Goal: Share content: Share content

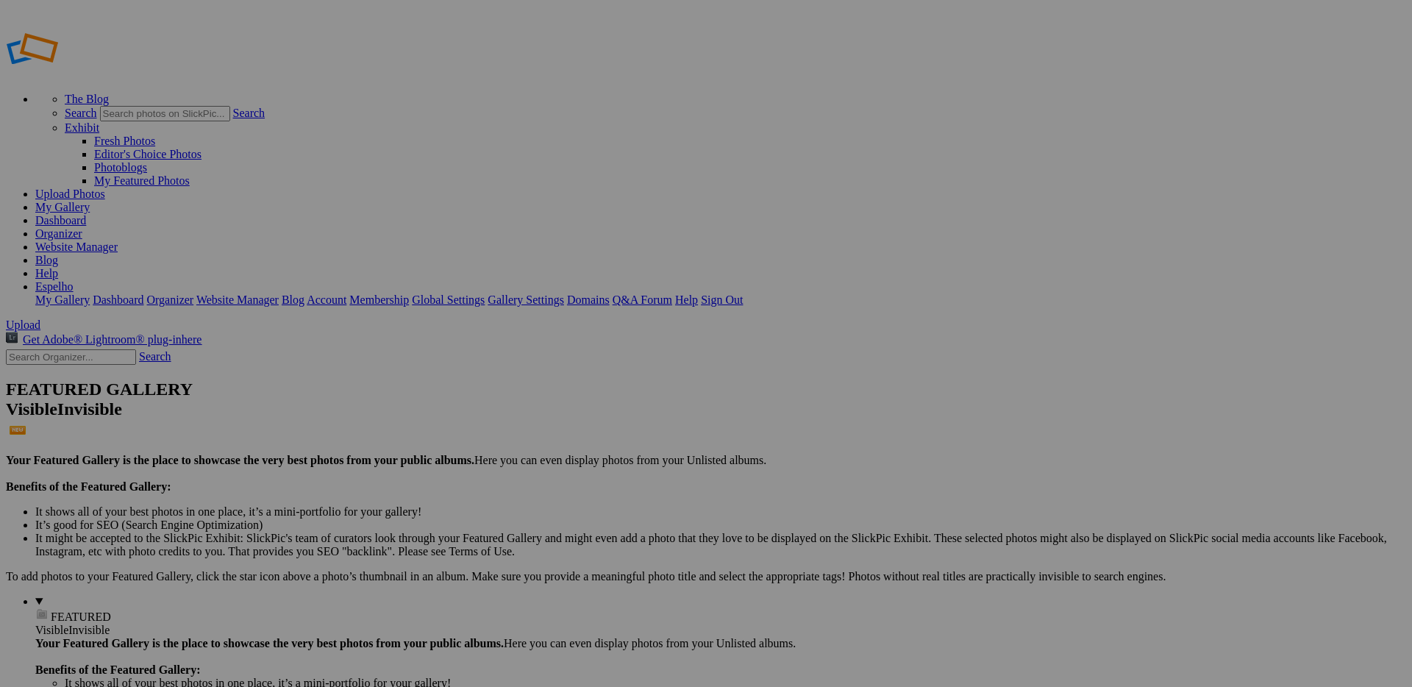
click at [665, 363] on input "text" at bounding box center [591, 370] width 160 height 15
type input "Mena e [PERSON_NAME] - passeio Sintra [DATE]"
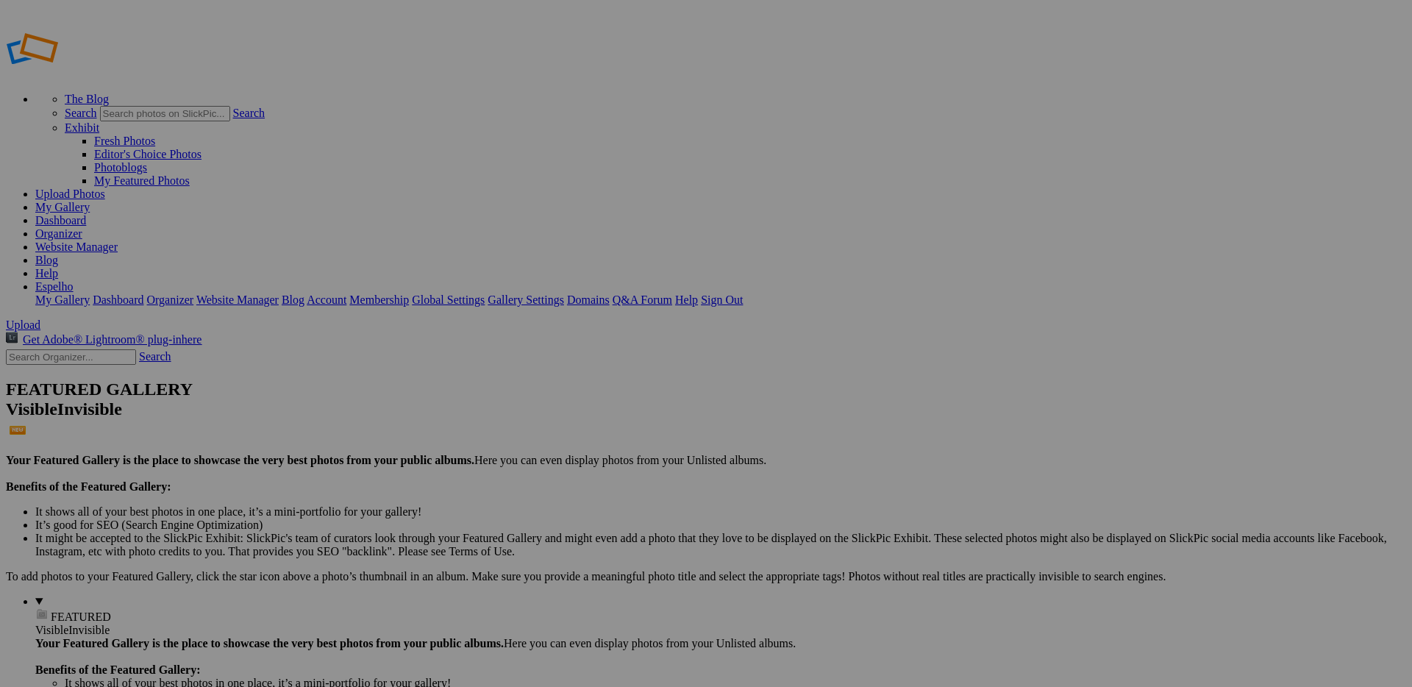
type input "Mena e [PERSON_NAME] - passeio Sintra [DATE]"
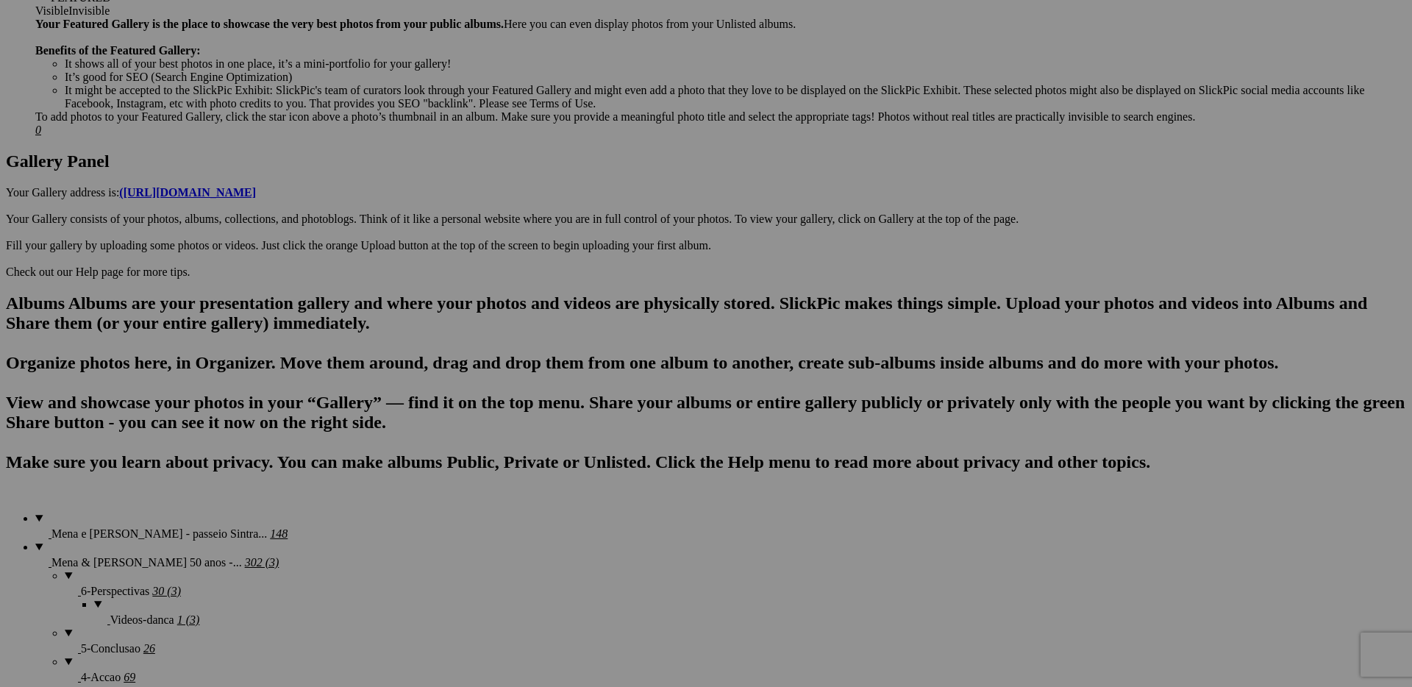
scroll to position [818, 0]
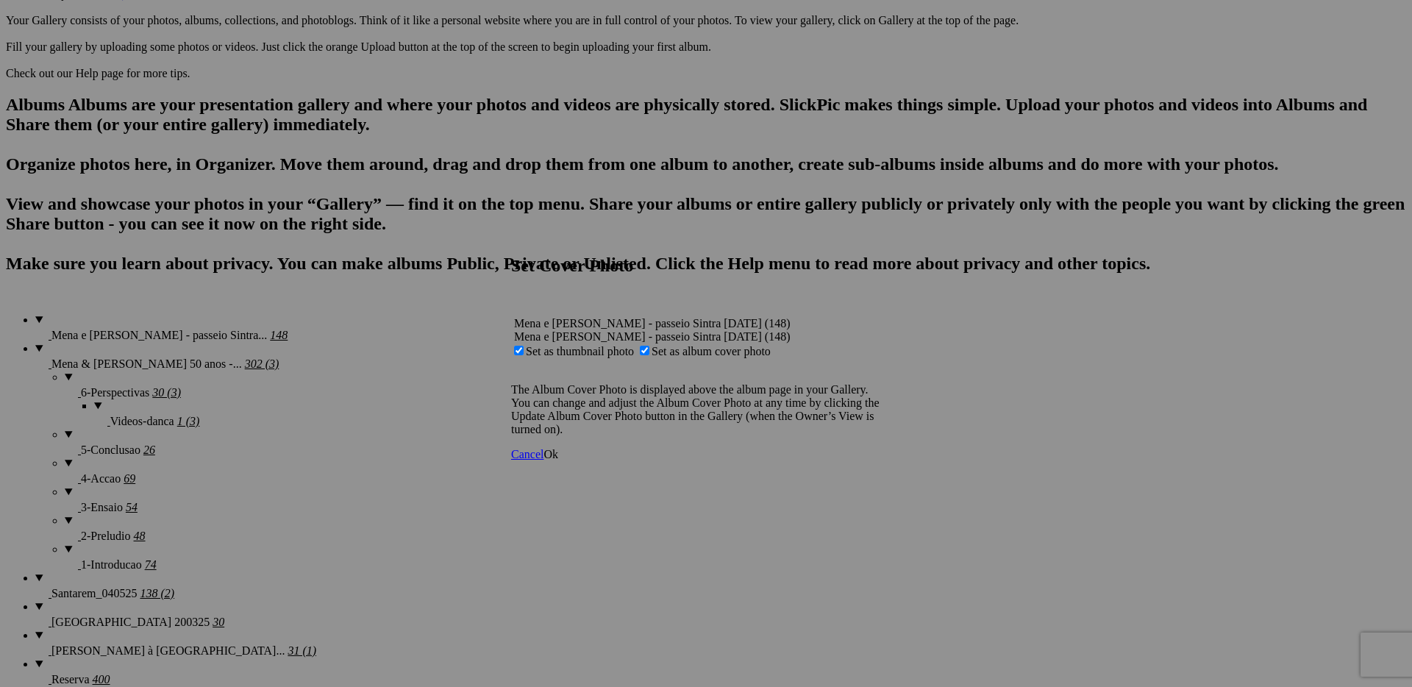
click at [558, 460] on link "Ok" at bounding box center [551, 454] width 15 height 13
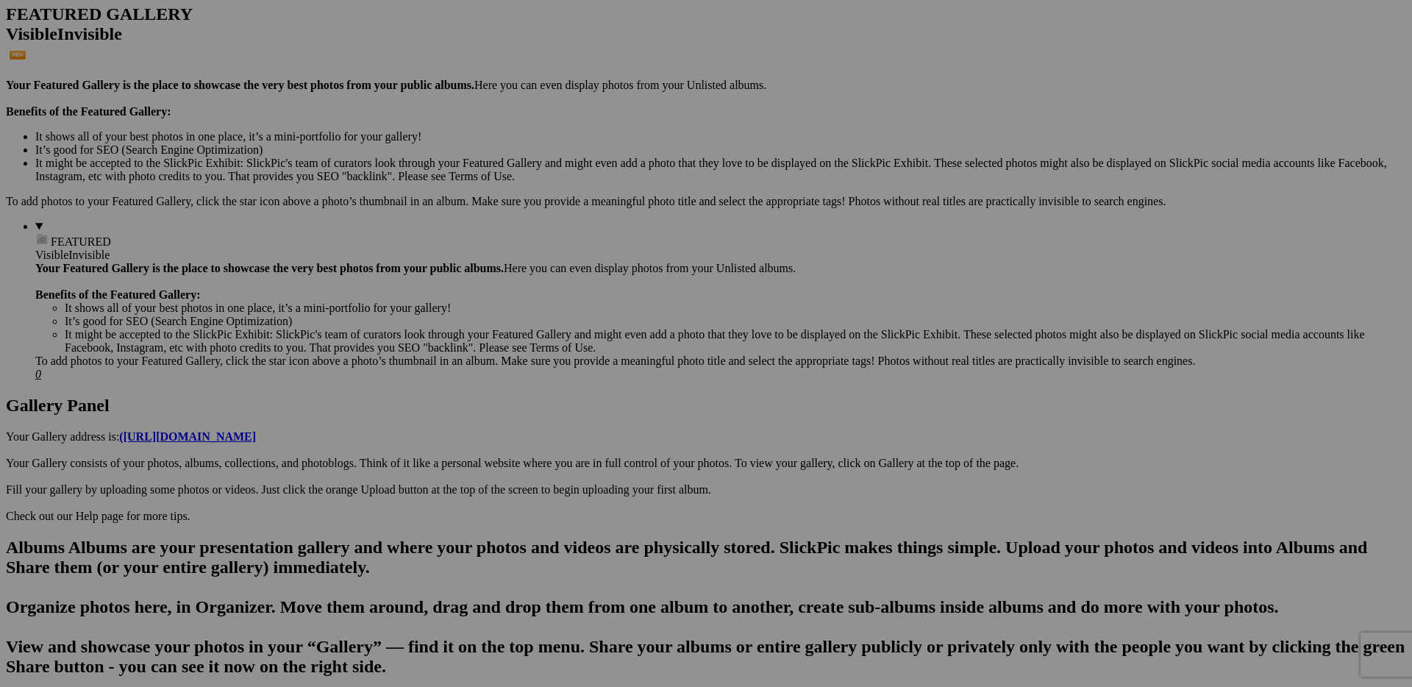
scroll to position [0, 0]
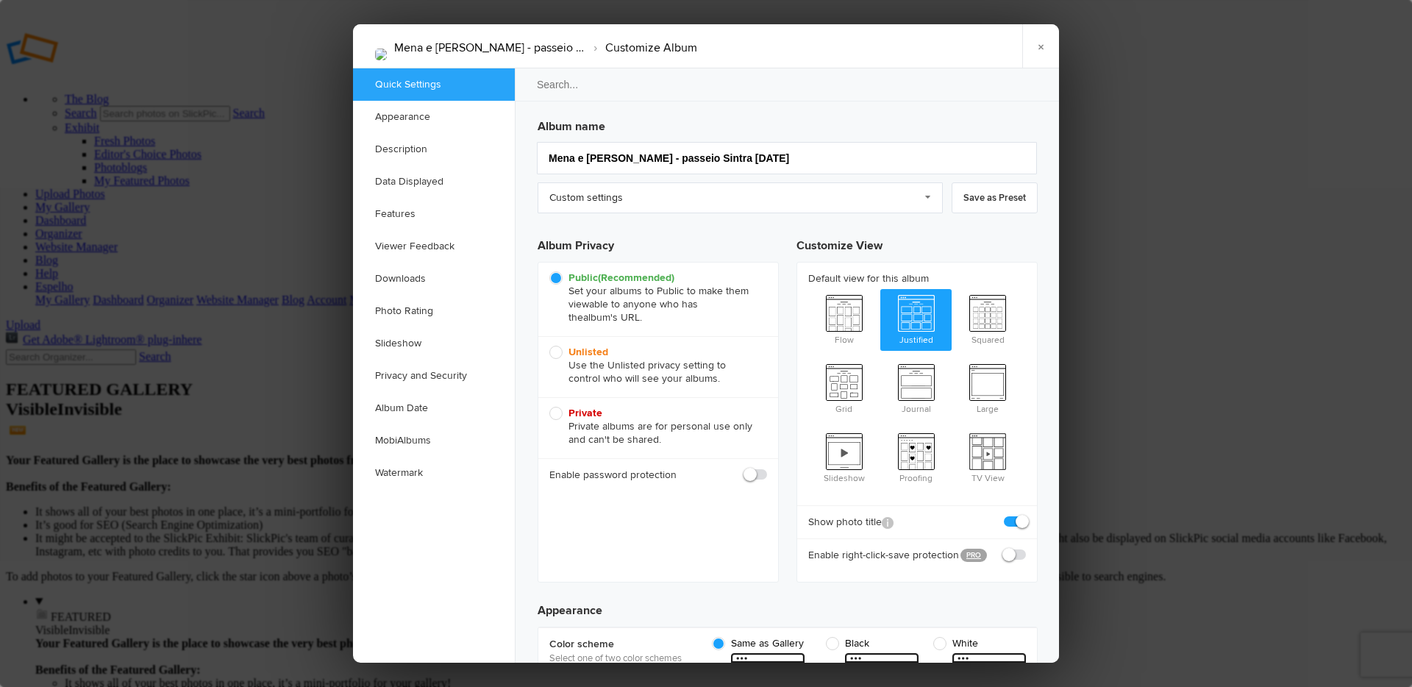
click at [555, 351] on span "Unlisted Use the Unlisted privacy setting to control who will see your albums." at bounding box center [654, 366] width 210 height 40
click at [549, 346] on input "Unlisted Use the Unlisted privacy setting to control who will see your albums." at bounding box center [549, 345] width 1 height 1
radio input "true"
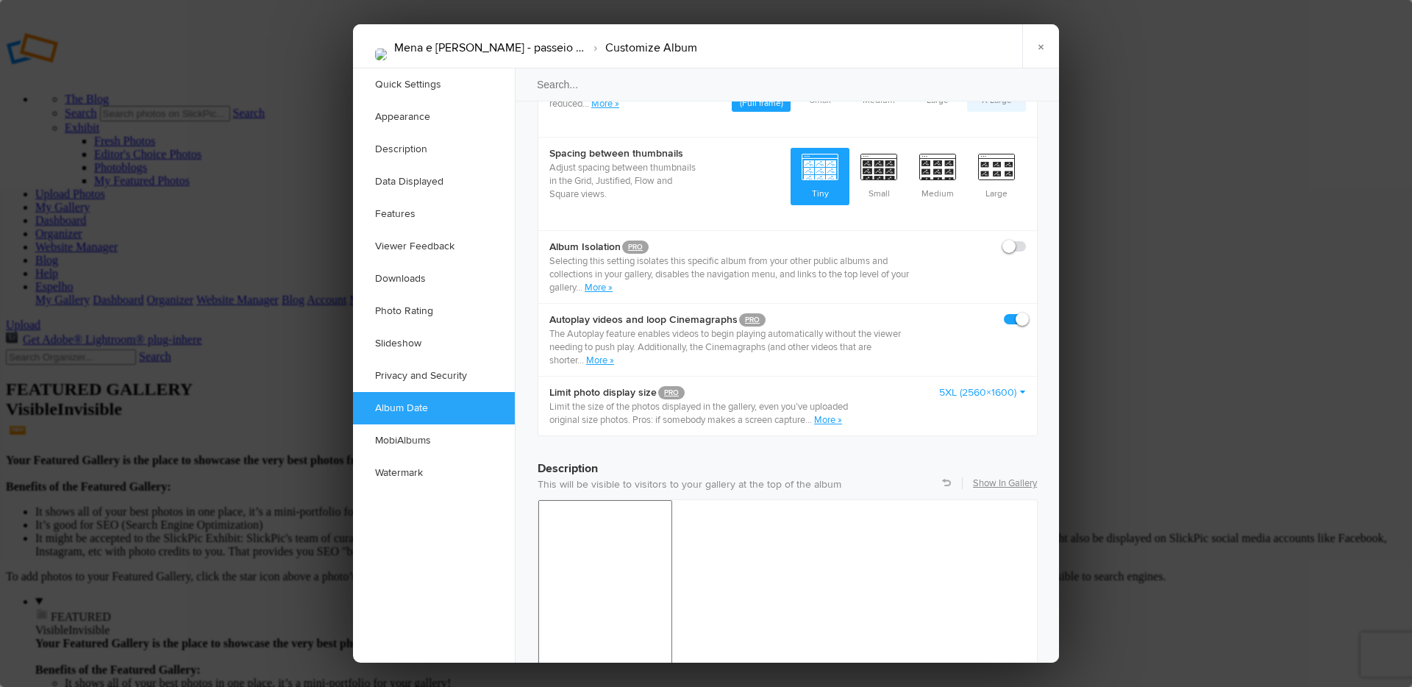
scroll to position [696, 0]
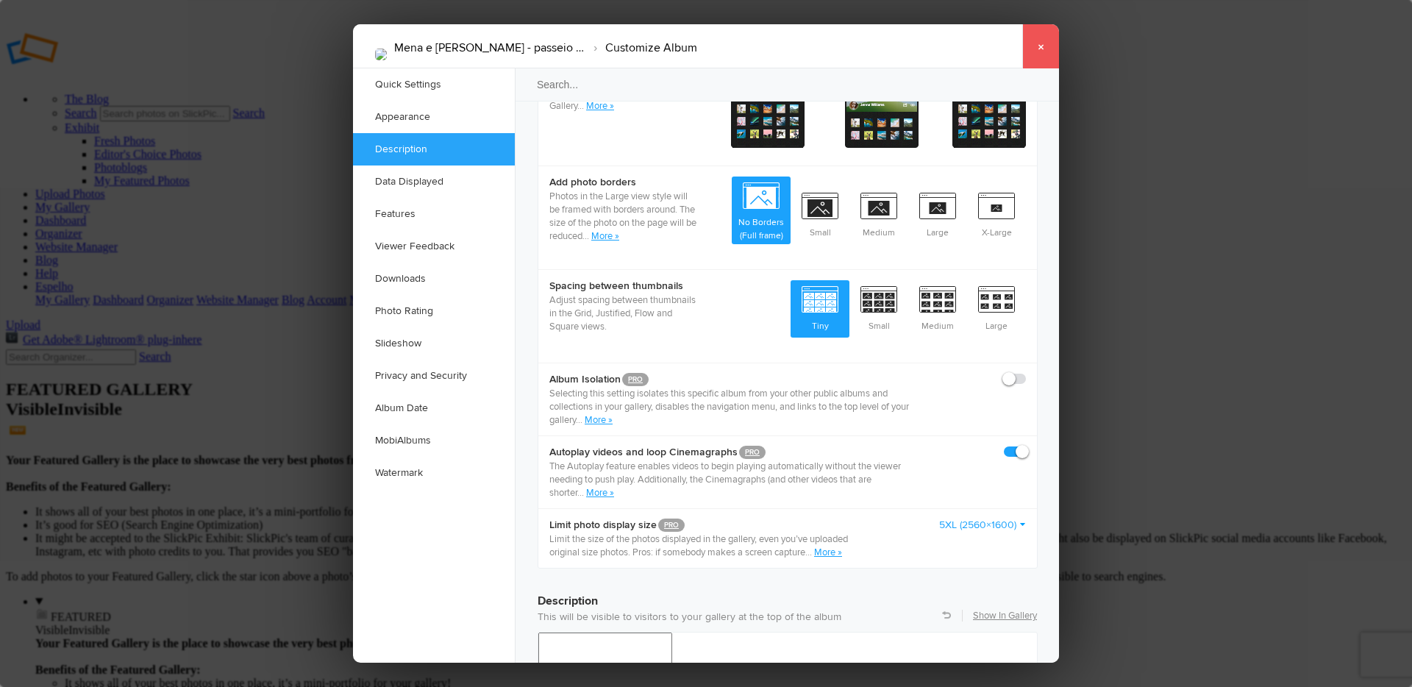
click at [1045, 46] on link "×" at bounding box center [1040, 46] width 37 height 44
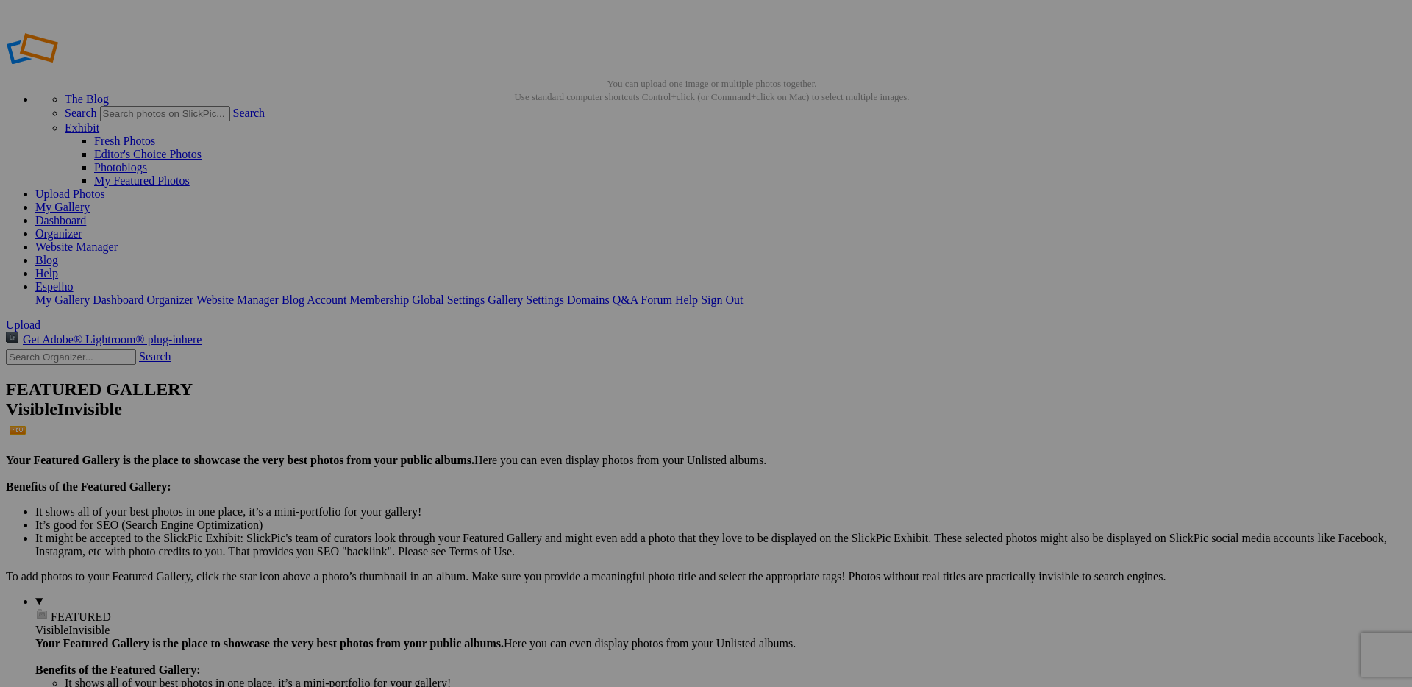
click at [90, 201] on link "My Gallery" at bounding box center [62, 207] width 54 height 13
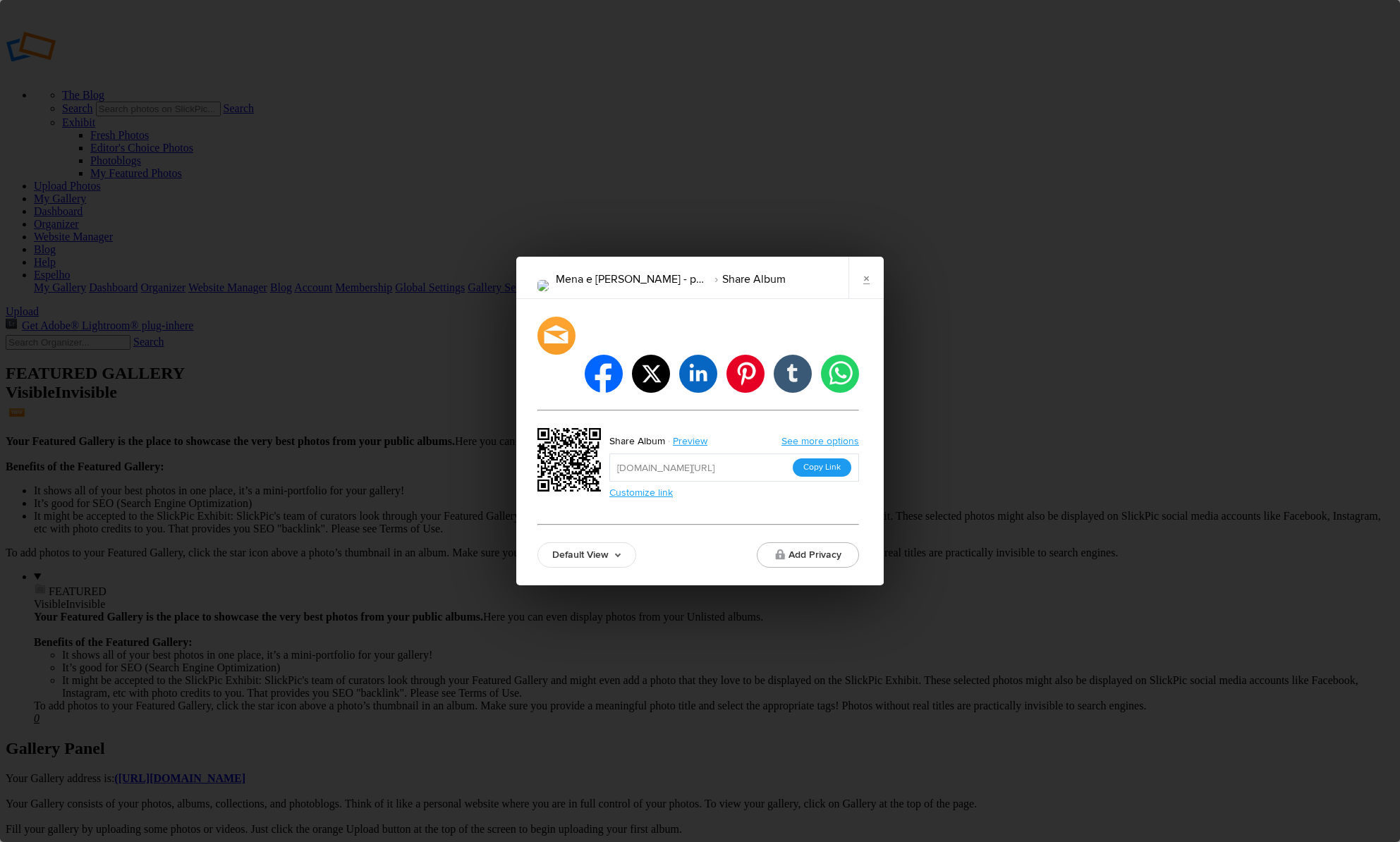
click at [836, 458] on button "Copy Link" at bounding box center [822, 467] width 58 height 18
click at [865, 299] on link "×" at bounding box center [866, 278] width 35 height 42
